Goal: Task Accomplishment & Management: Manage account settings

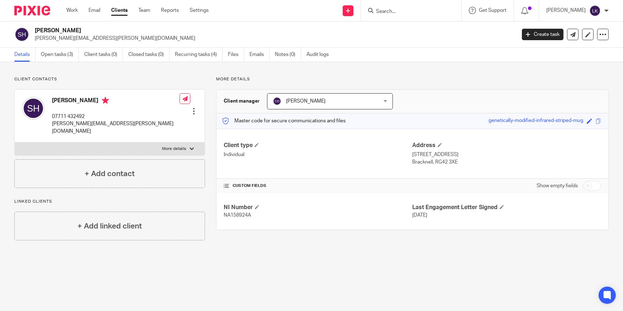
click at [428, 13] on input "Search" at bounding box center [407, 12] width 65 height 6
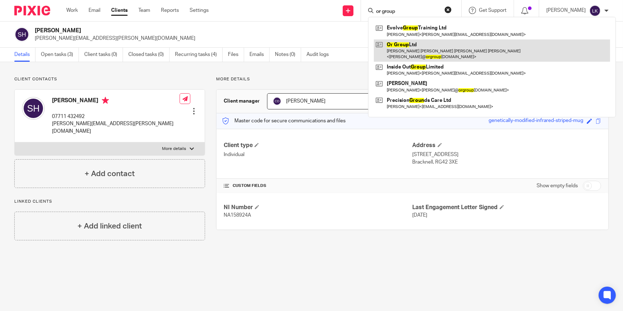
type input "or group"
click at [409, 40] on link at bounding box center [492, 50] width 236 height 22
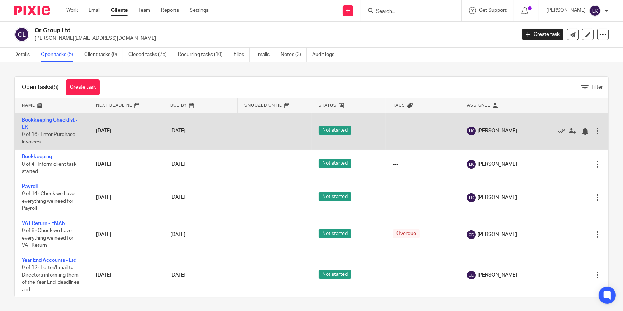
click at [60, 119] on link "Bookkeeping Checklist - LK" at bounding box center [50, 124] width 56 height 12
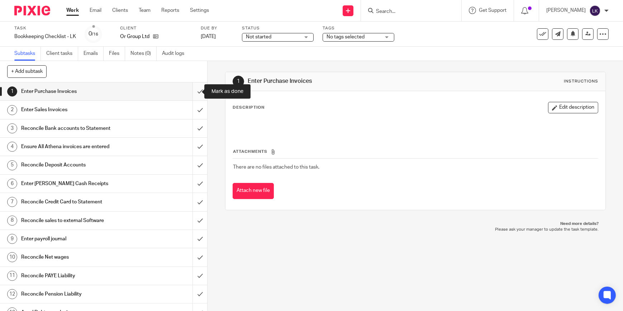
click at [194, 92] on input "submit" at bounding box center [103, 91] width 207 height 18
click at [197, 109] on input "submit" at bounding box center [103, 110] width 207 height 18
click at [196, 125] on input "submit" at bounding box center [103, 128] width 207 height 18
click at [192, 138] on input "submit" at bounding box center [103, 147] width 207 height 18
click at [193, 160] on input "submit" at bounding box center [103, 165] width 207 height 18
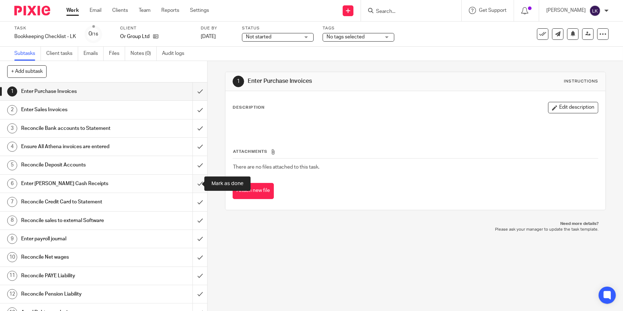
click at [195, 185] on input "submit" at bounding box center [103, 184] width 207 height 18
click at [192, 201] on input "submit" at bounding box center [103, 202] width 207 height 18
click at [194, 215] on input "submit" at bounding box center [103, 221] width 207 height 18
click at [196, 235] on input "submit" at bounding box center [103, 239] width 207 height 18
click at [195, 252] on input "submit" at bounding box center [103, 257] width 207 height 18
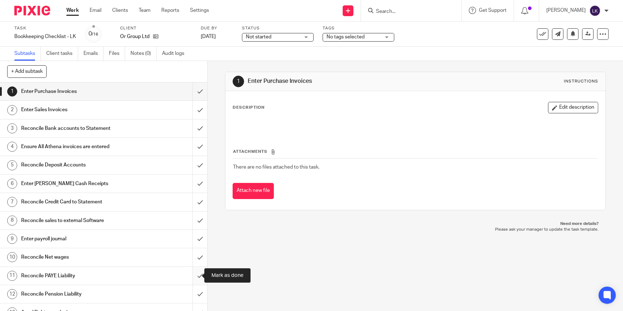
click at [192, 275] on input "submit" at bounding box center [103, 276] width 207 height 18
click at [194, 291] on input "submit" at bounding box center [103, 294] width 207 height 18
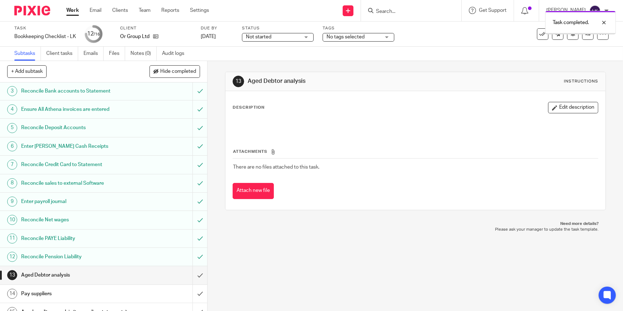
scroll to position [73, 0]
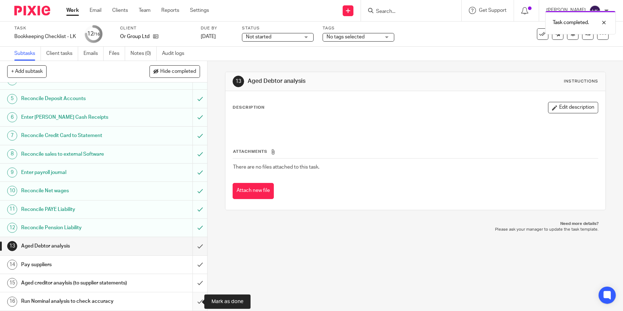
drag, startPoint x: 197, startPoint y: 299, endPoint x: 194, endPoint y: 278, distance: 21.0
click at [197, 297] on input "submit" at bounding box center [103, 301] width 207 height 18
click at [194, 278] on input "submit" at bounding box center [103, 283] width 207 height 18
click at [192, 256] on input "submit" at bounding box center [103, 265] width 207 height 18
click at [194, 237] on input "submit" at bounding box center [103, 246] width 207 height 18
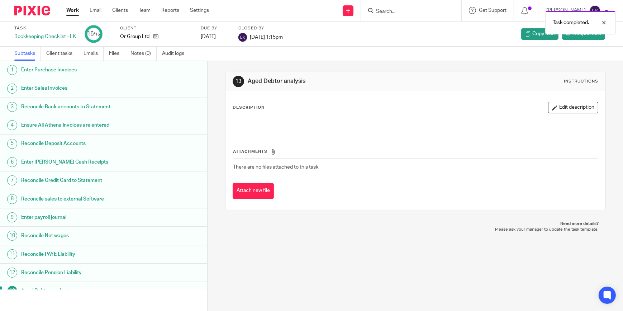
click at [76, 9] on link "Work" at bounding box center [72, 10] width 13 height 7
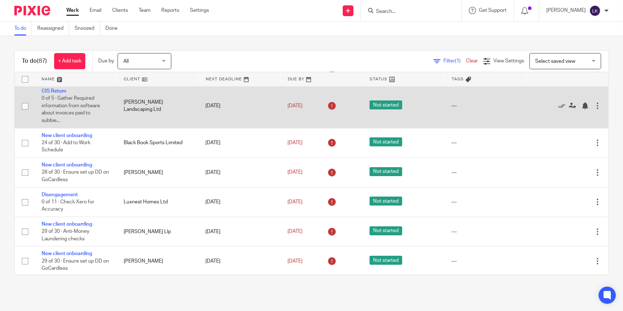
scroll to position [65, 0]
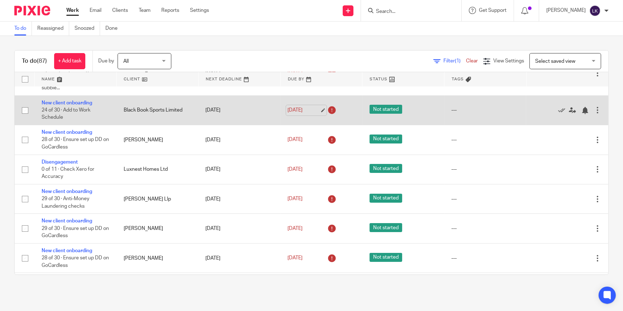
click at [314, 109] on link "[DATE]" at bounding box center [304, 110] width 32 height 8
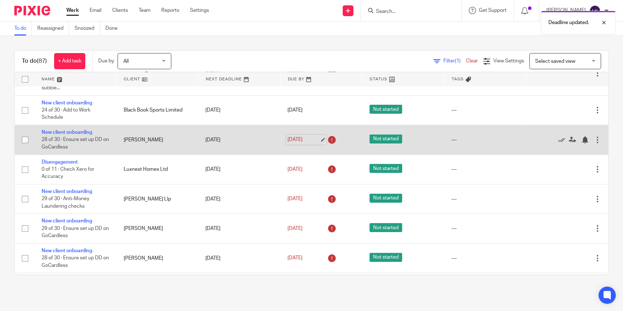
click at [313, 137] on link "[DATE]" at bounding box center [304, 140] width 32 height 8
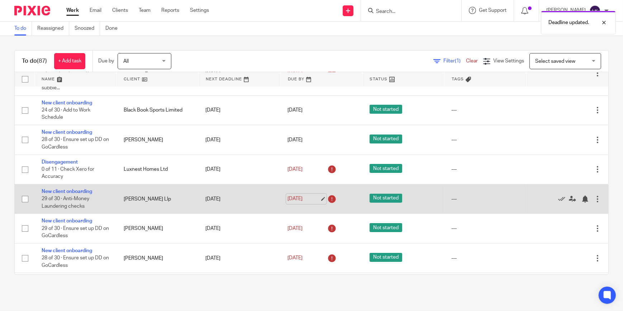
click at [312, 199] on link "[DATE]" at bounding box center [304, 199] width 32 height 8
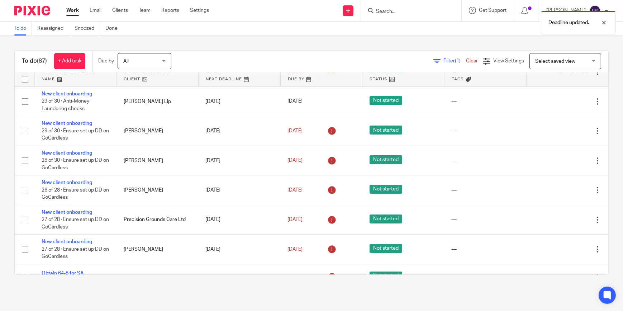
scroll to position [163, 0]
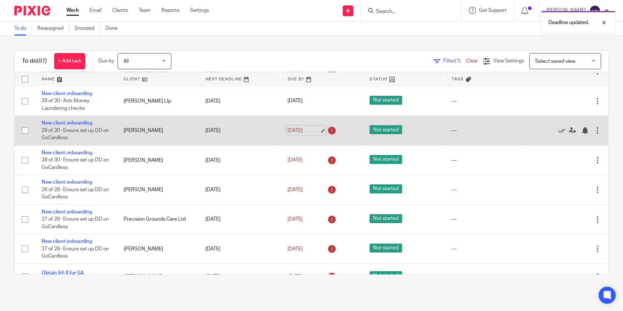
click at [315, 130] on link "[DATE]" at bounding box center [304, 131] width 32 height 8
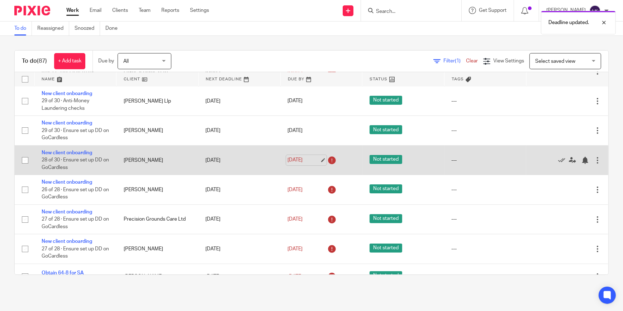
click at [310, 157] on link "[DATE]" at bounding box center [304, 160] width 32 height 8
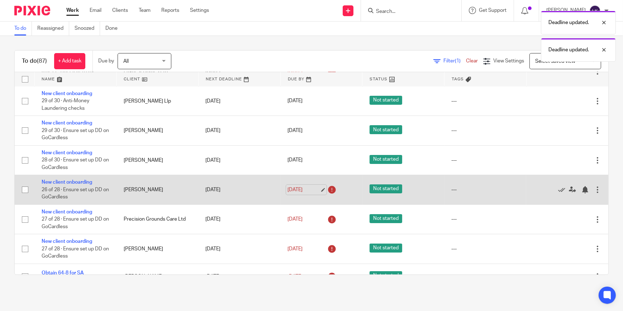
click at [312, 186] on link "[DATE]" at bounding box center [304, 190] width 32 height 8
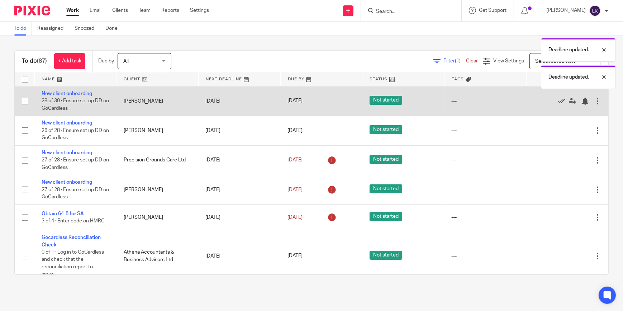
scroll to position [261, 0]
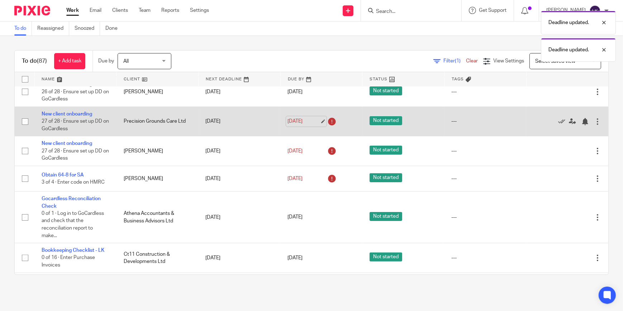
click at [311, 118] on link "[DATE]" at bounding box center [304, 122] width 32 height 8
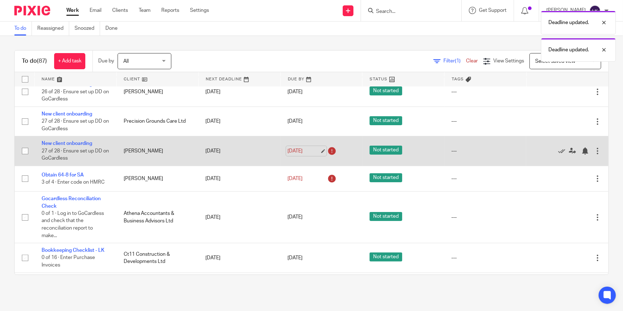
click at [307, 149] on link "[DATE]" at bounding box center [304, 151] width 32 height 8
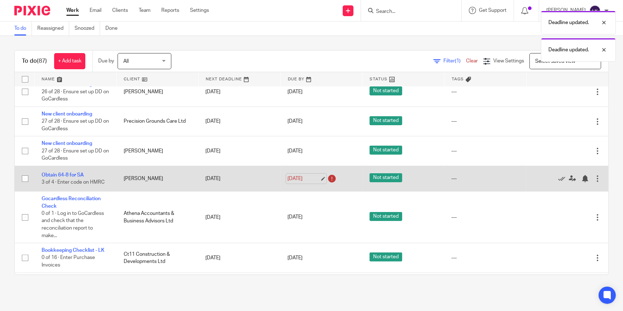
click at [309, 177] on link "[DATE]" at bounding box center [304, 179] width 32 height 8
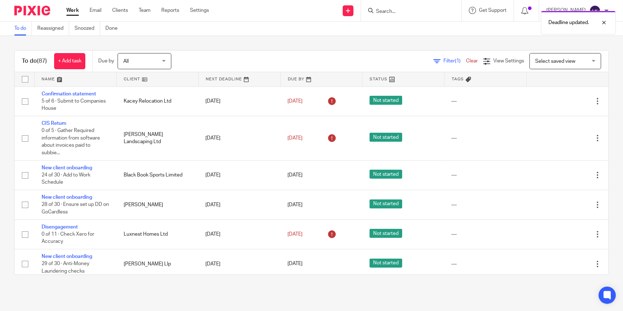
scroll to position [0, 0]
click at [24, 29] on link "To do" at bounding box center [23, 29] width 18 height 14
